Goal: Navigation & Orientation: Understand site structure

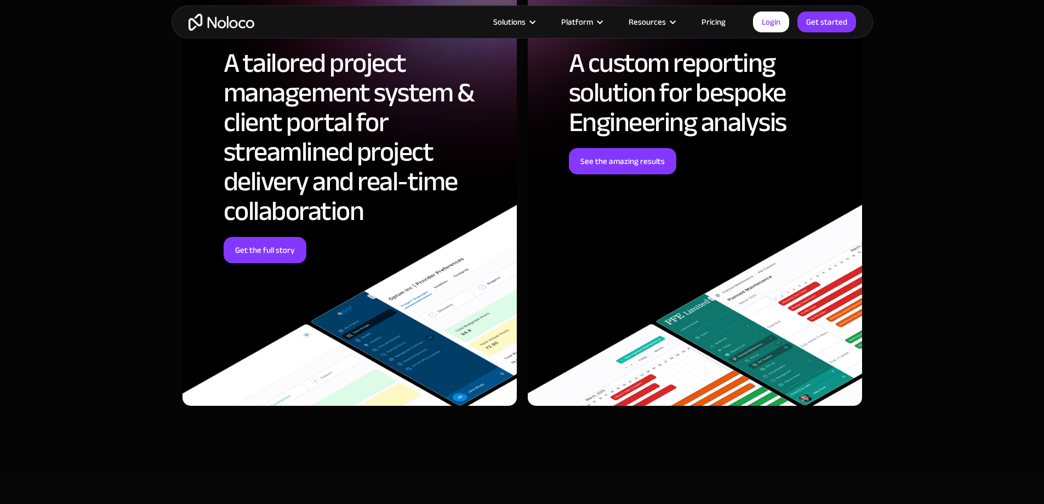
scroll to position [3399, 0]
